Goal: Transaction & Acquisition: Purchase product/service

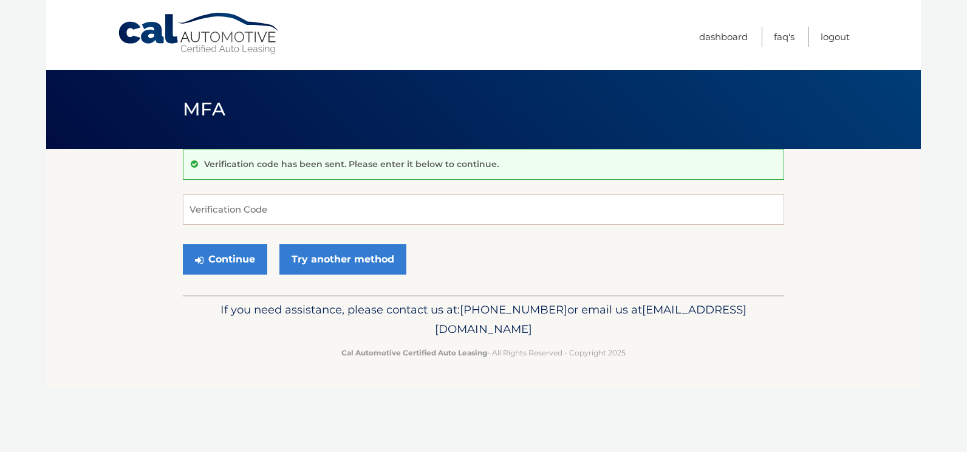
click at [505, 45] on nav "Menu Dashboard FAQ's Logout" at bounding box center [570, 35] width 559 height 70
click at [193, 209] on input "Verification Code" at bounding box center [483, 209] width 601 height 30
type input "774194"
click at [216, 257] on button "Continue" at bounding box center [225, 259] width 84 height 30
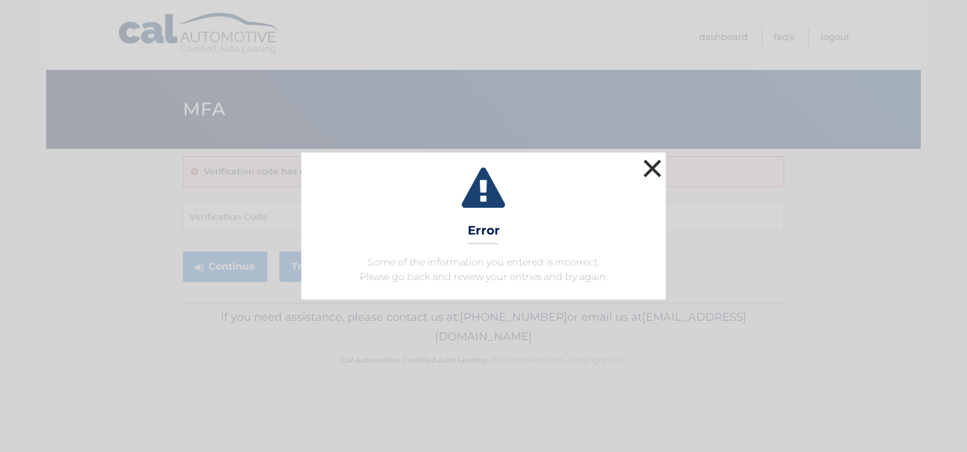
click at [655, 162] on button "×" at bounding box center [652, 168] width 24 height 24
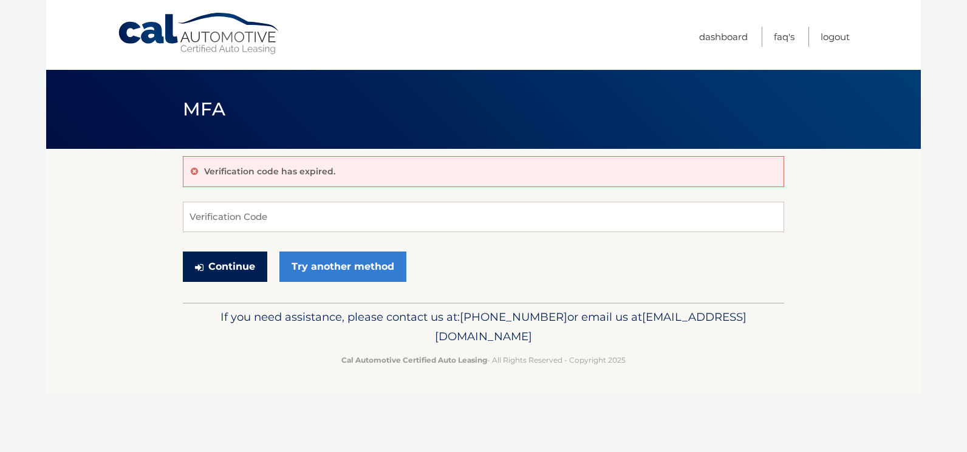
click at [228, 262] on button "Continue" at bounding box center [225, 266] width 84 height 30
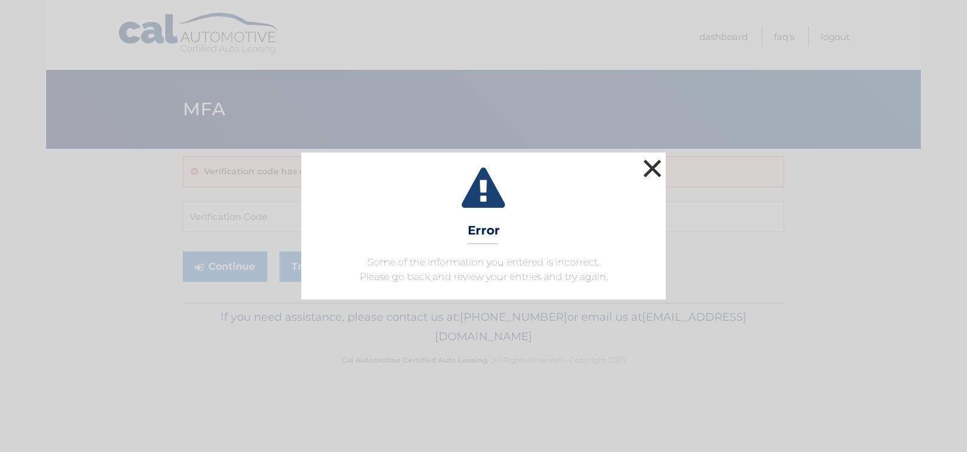
click at [655, 162] on button "×" at bounding box center [652, 168] width 24 height 24
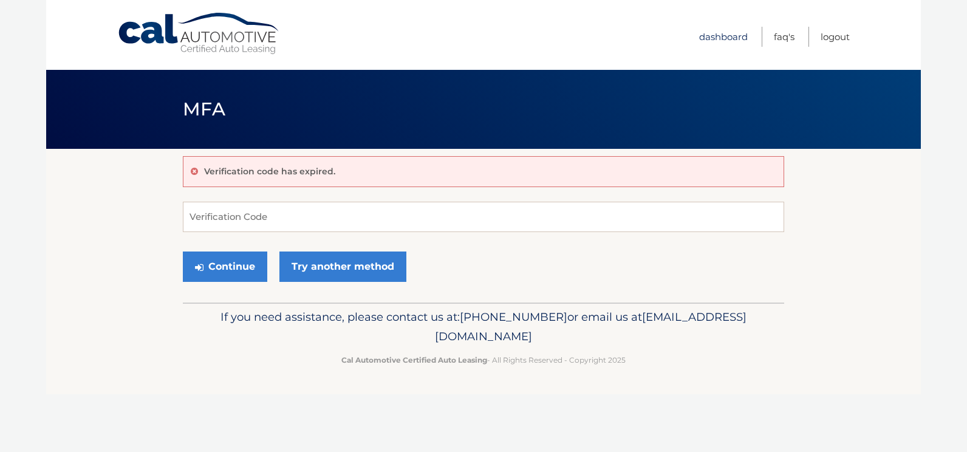
click at [717, 36] on link "Dashboard" at bounding box center [723, 37] width 49 height 20
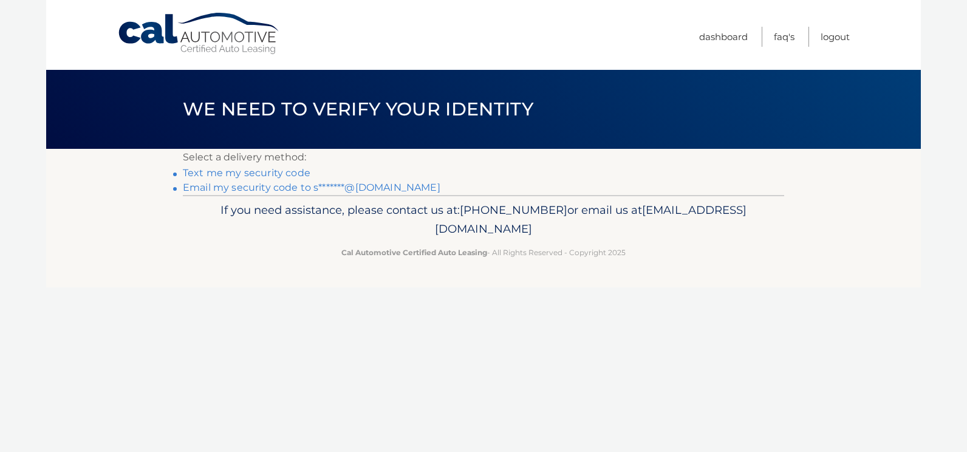
click at [213, 185] on link "Email my security code to s*******@yahoo.com" at bounding box center [312, 188] width 258 height 12
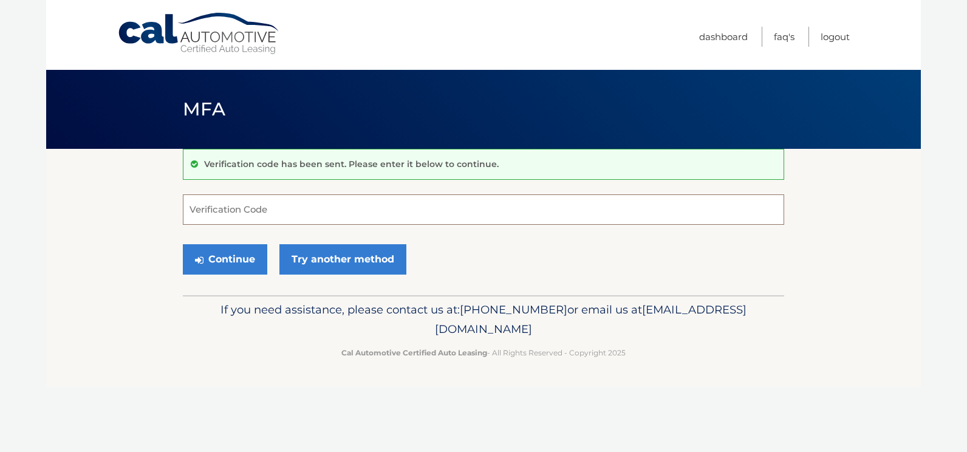
click at [190, 208] on input "Verification Code" at bounding box center [483, 209] width 601 height 30
type input "421368"
click at [213, 259] on button "Continue" at bounding box center [225, 259] width 84 height 30
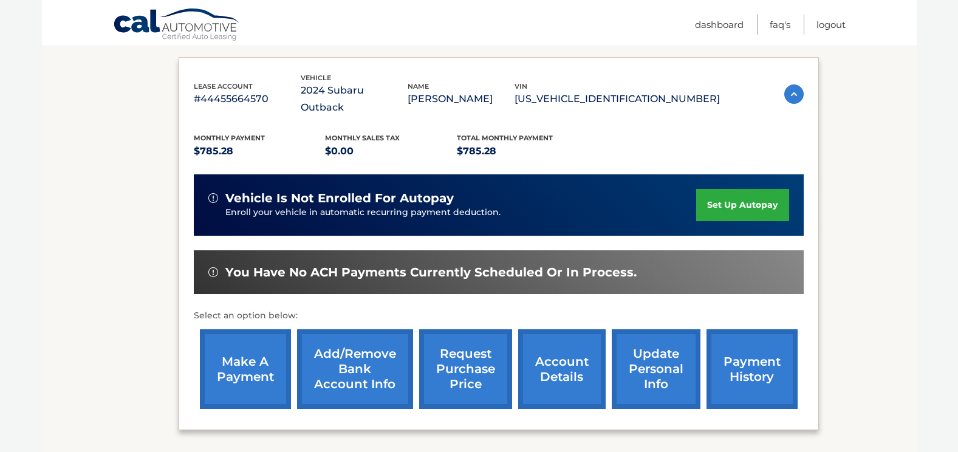
scroll to position [227, 0]
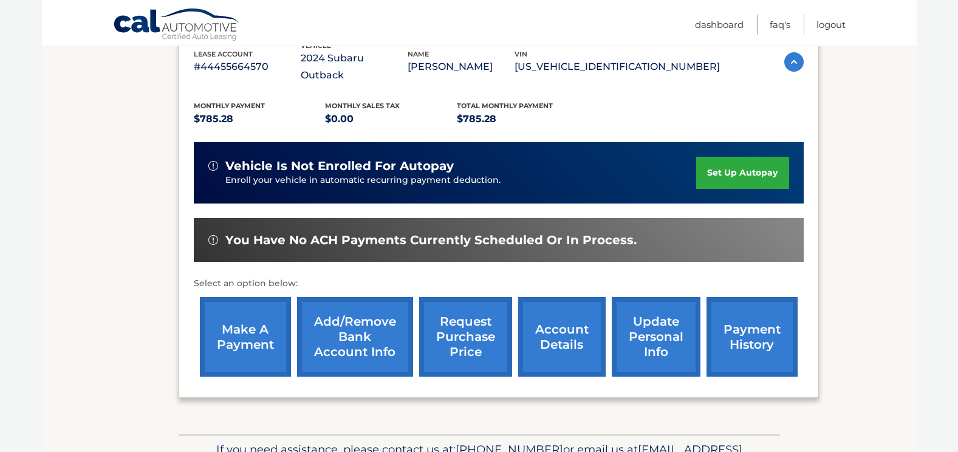
click at [746, 321] on link "payment history" at bounding box center [751, 337] width 91 height 80
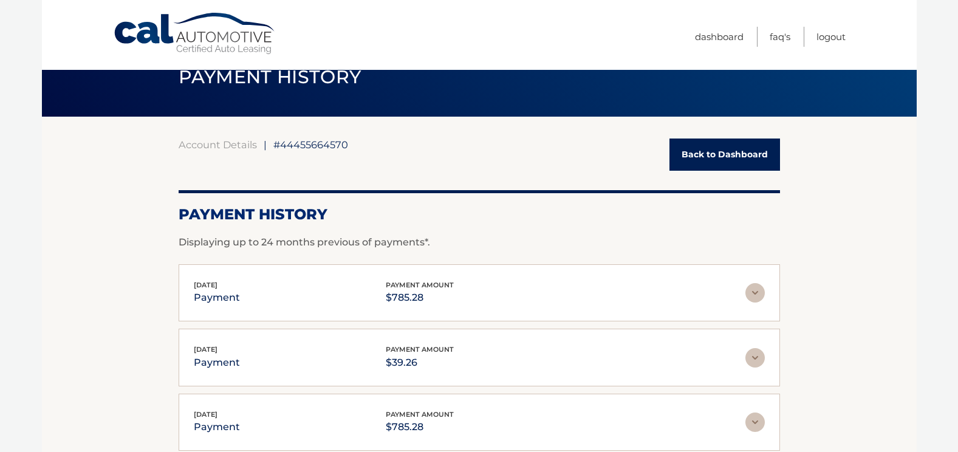
scroll to position [24, 0]
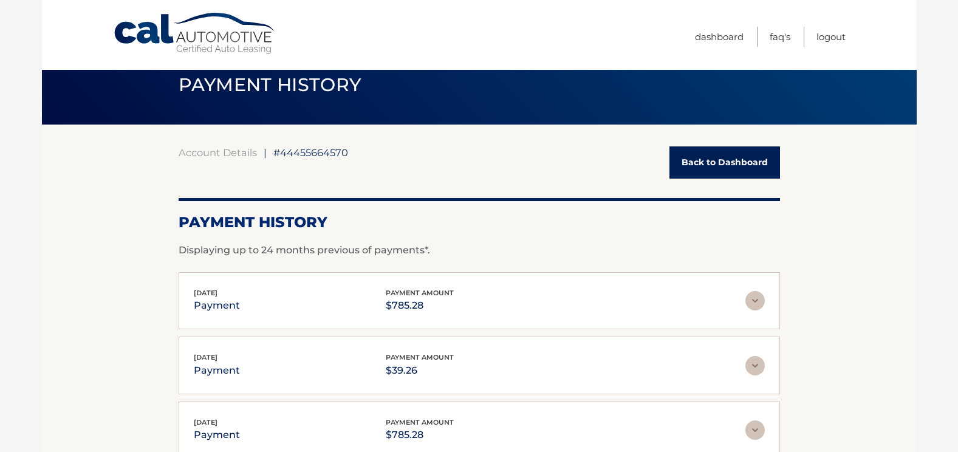
click at [738, 155] on link "Back to Dashboard" at bounding box center [724, 162] width 111 height 32
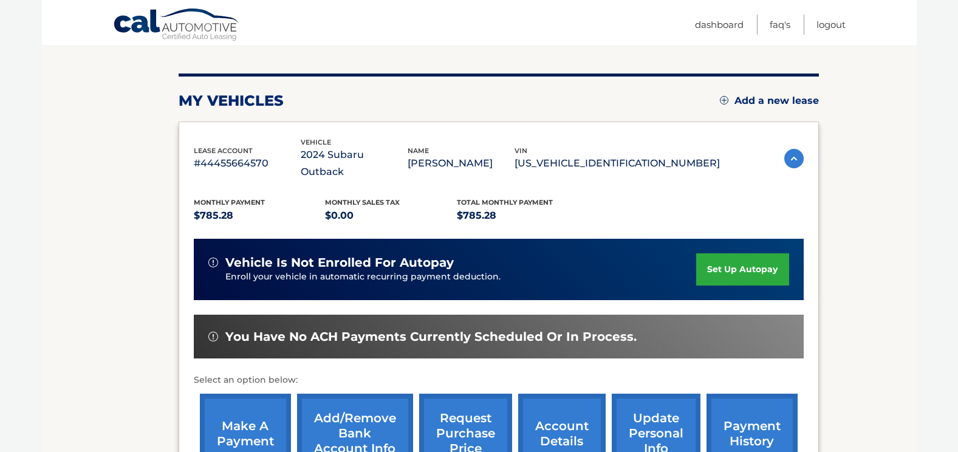
scroll to position [235, 0]
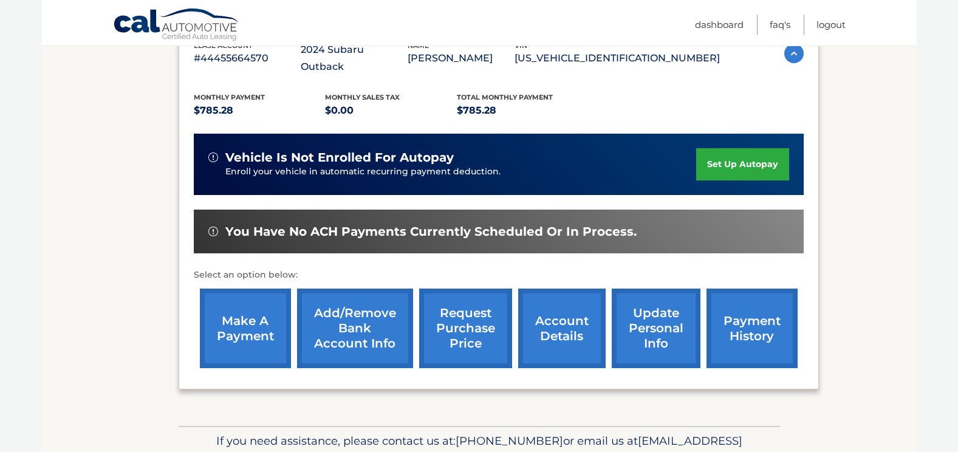
click at [241, 304] on link "make a payment" at bounding box center [245, 329] width 91 height 80
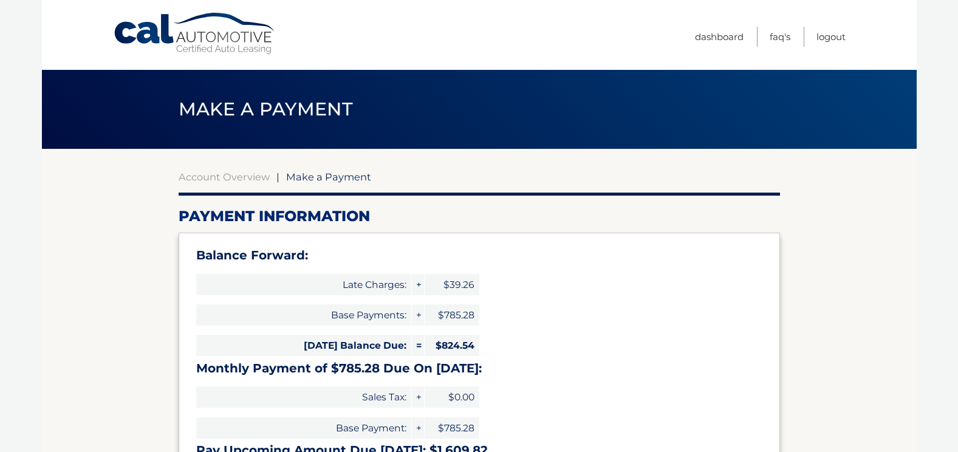
select select "ZGE1YzhkYTktZTAwNC00ZDlhLTgyNDAtMDUxNzNmNjExMDVk"
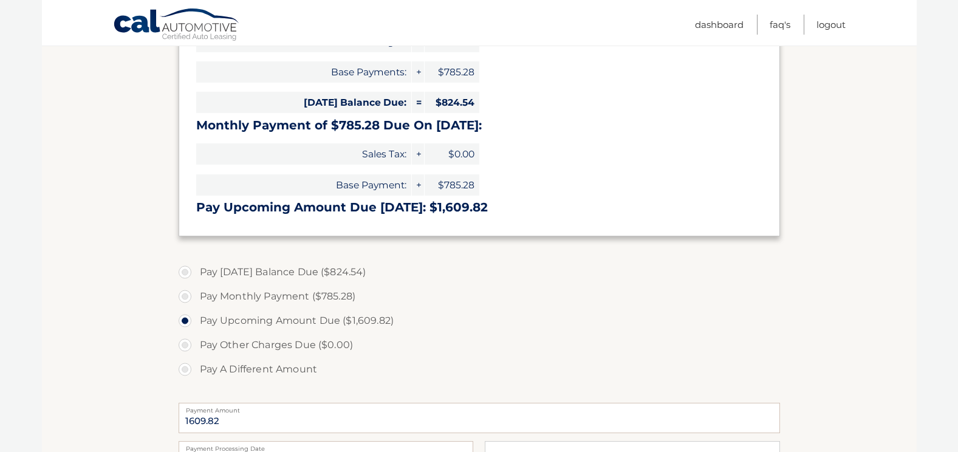
scroll to position [259, 0]
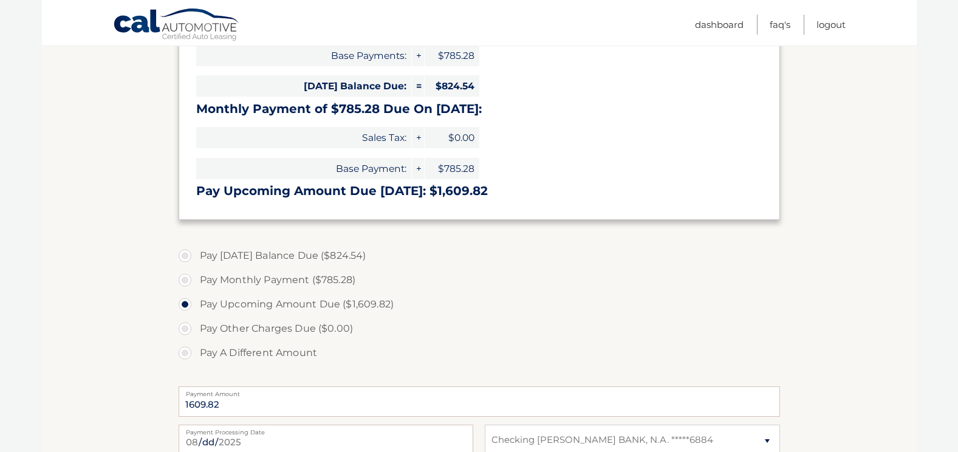
click at [183, 253] on label "Pay Today's Balance Due ($824.54)" at bounding box center [479, 256] width 601 height 24
click at [183, 253] on input "Pay Today's Balance Due ($824.54)" at bounding box center [189, 253] width 12 height 19
radio input "true"
type input "824.54"
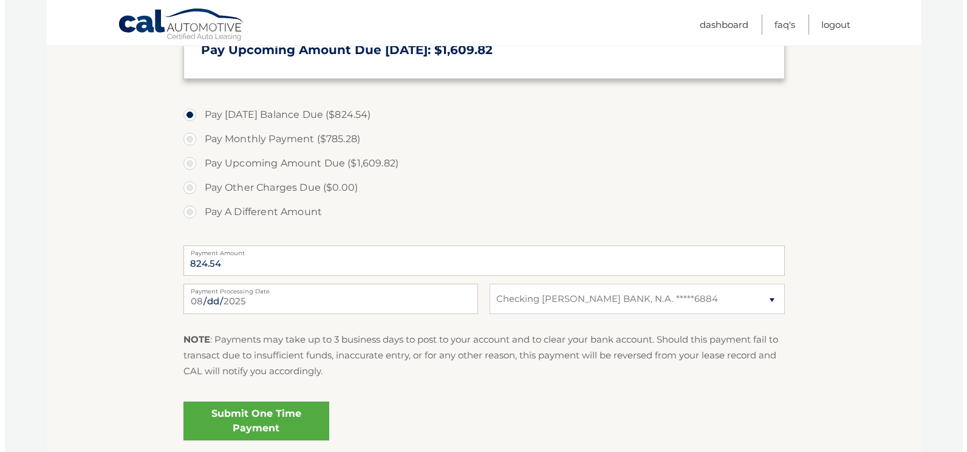
scroll to position [405, 0]
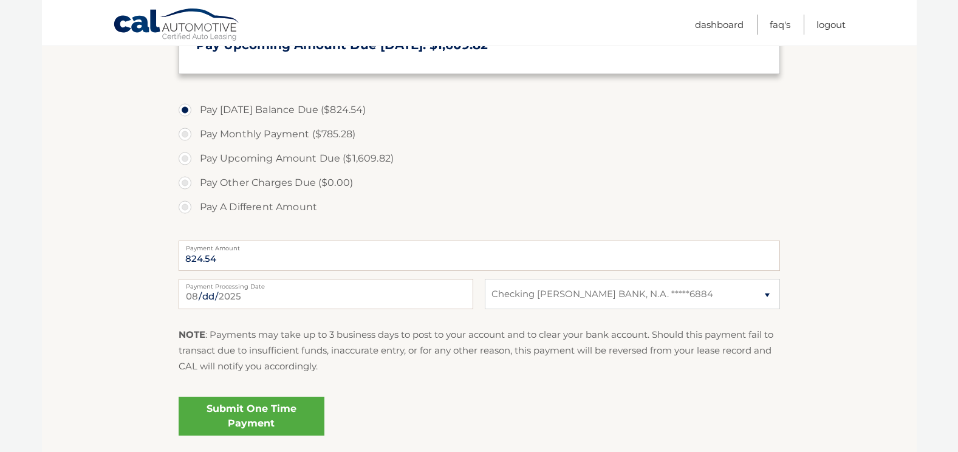
click at [237, 415] on link "Submit One Time Payment" at bounding box center [252, 416] width 146 height 39
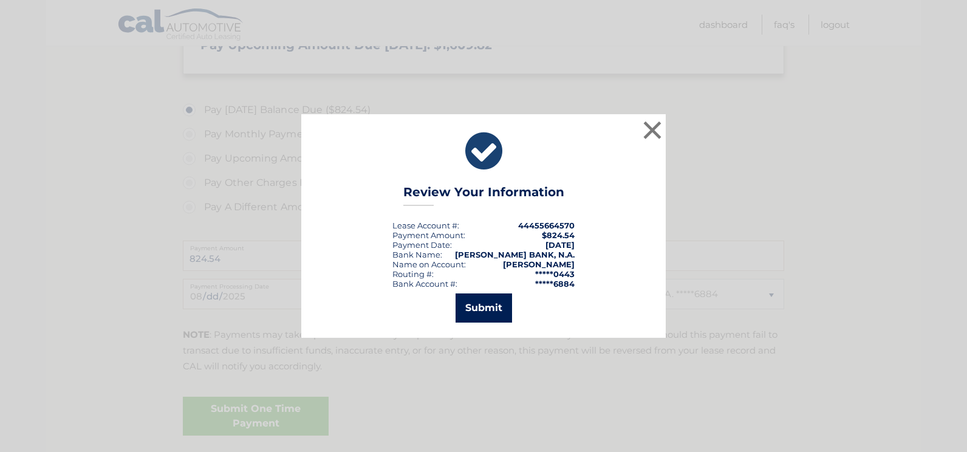
click at [482, 307] on button "Submit" at bounding box center [484, 307] width 56 height 29
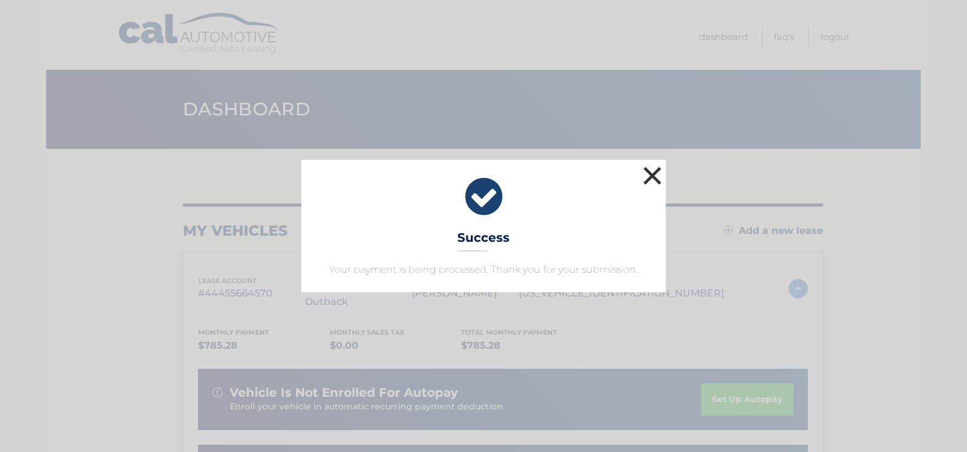
click at [653, 171] on button "×" at bounding box center [652, 175] width 24 height 24
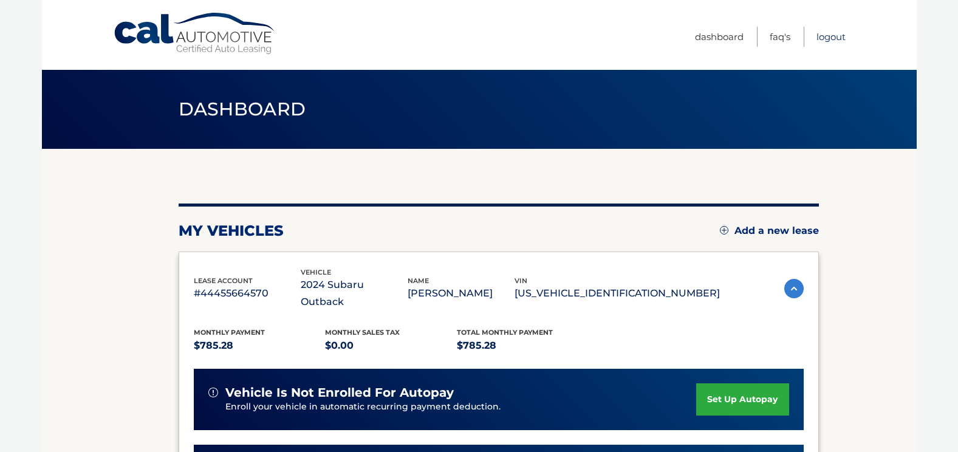
click at [827, 36] on link "Logout" at bounding box center [830, 37] width 29 height 20
